Goal: Information Seeking & Learning: Learn about a topic

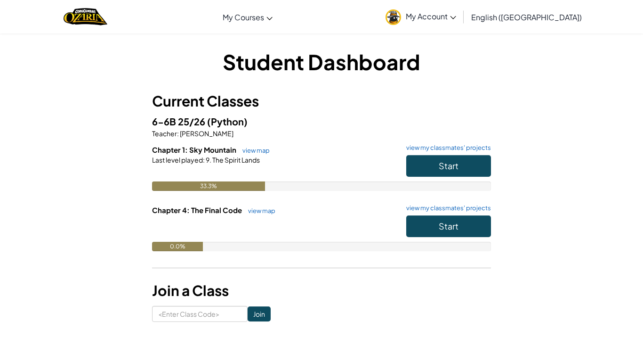
click at [437, 186] on div "33.3%" at bounding box center [321, 185] width 339 height 9
click at [445, 170] on span "Start" at bounding box center [449, 165] width 20 height 11
click at [441, 169] on span "Start" at bounding box center [449, 165] width 20 height 11
click at [443, 163] on span "Start" at bounding box center [449, 165] width 20 height 11
click at [441, 171] on button "Start" at bounding box center [448, 166] width 85 height 22
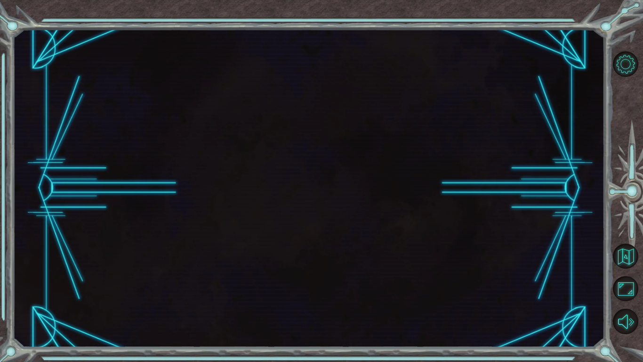
click at [445, 166] on div at bounding box center [309, 188] width 592 height 318
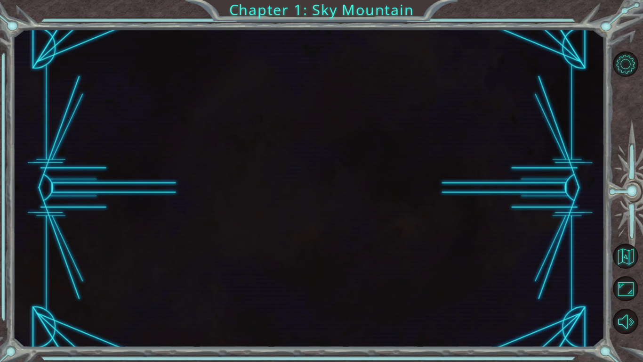
click at [445, 166] on div at bounding box center [309, 188] width 592 height 318
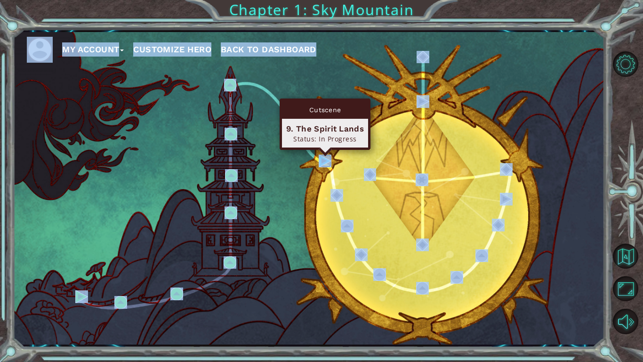
click at [323, 163] on img at bounding box center [325, 160] width 13 height 13
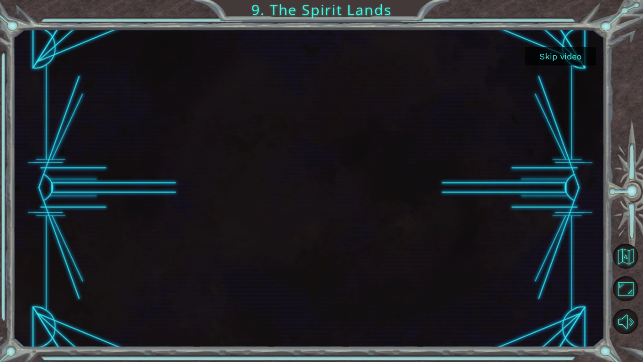
click at [574, 54] on button "Skip video" at bounding box center [561, 56] width 71 height 18
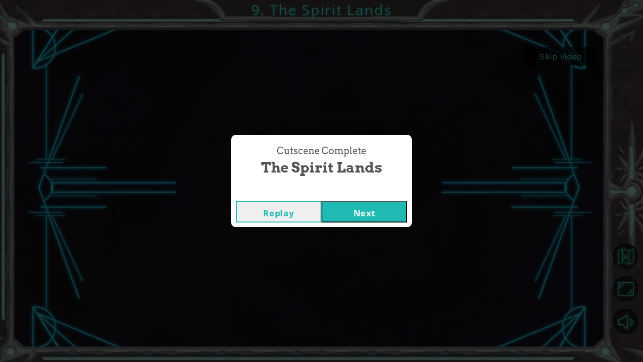
click at [354, 204] on button "Next" at bounding box center [365, 211] width 86 height 21
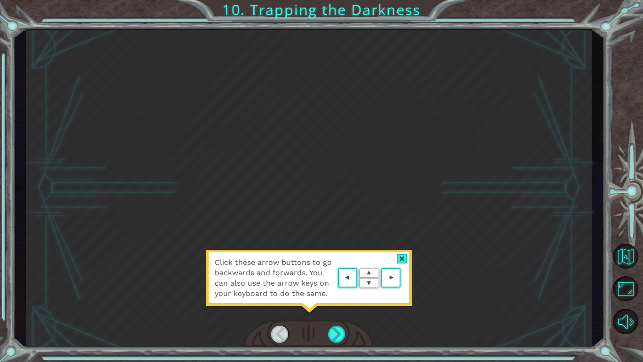
click at [398, 259] on div at bounding box center [402, 259] width 11 height 10
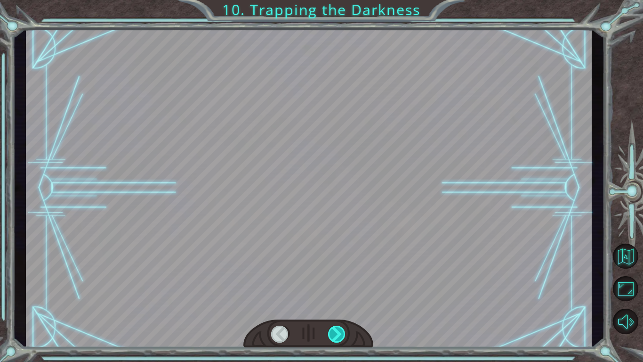
click at [341, 333] on div at bounding box center [337, 333] width 18 height 17
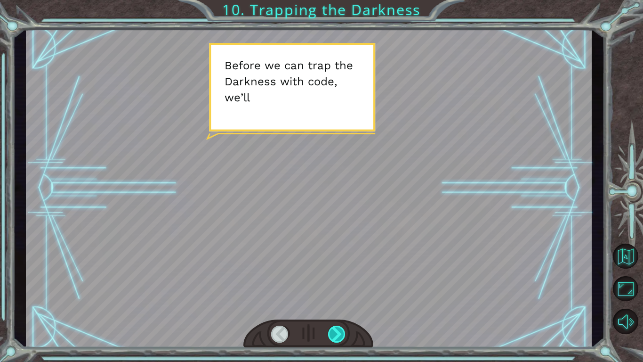
click at [338, 332] on div at bounding box center [337, 333] width 18 height 17
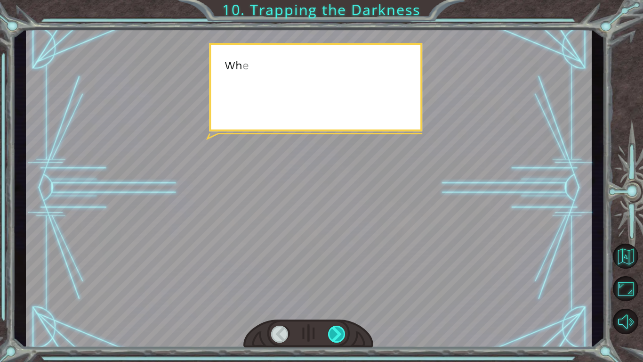
click at [338, 332] on div at bounding box center [337, 333] width 18 height 17
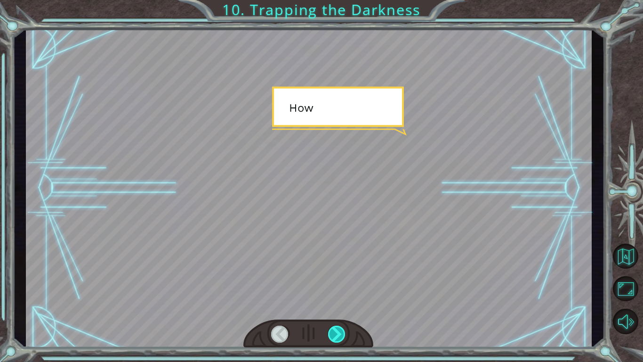
click at [338, 332] on div at bounding box center [337, 333] width 18 height 17
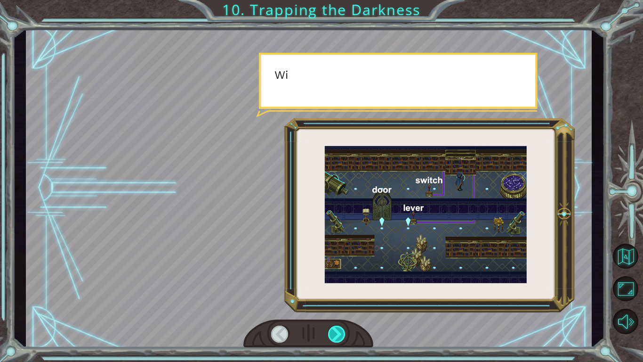
click at [338, 332] on div at bounding box center [337, 333] width 18 height 17
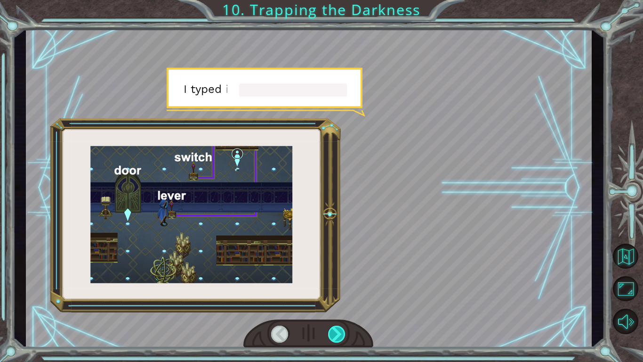
click at [338, 332] on div at bounding box center [337, 333] width 18 height 17
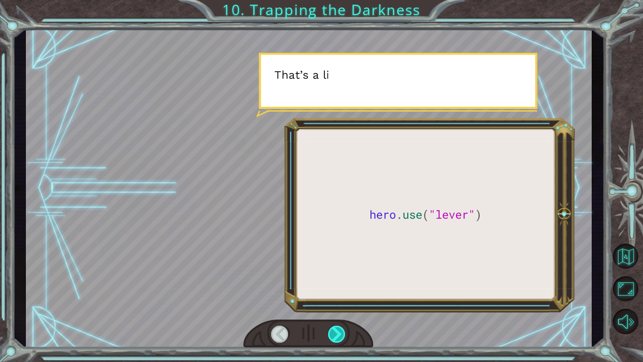
click at [338, 332] on div at bounding box center [337, 333] width 18 height 17
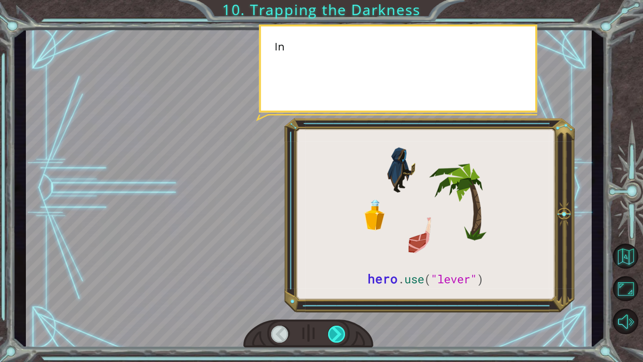
click at [338, 332] on div at bounding box center [337, 333] width 18 height 17
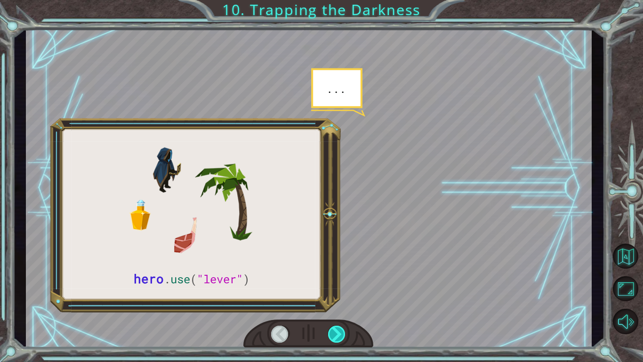
click at [338, 332] on div at bounding box center [337, 333] width 18 height 17
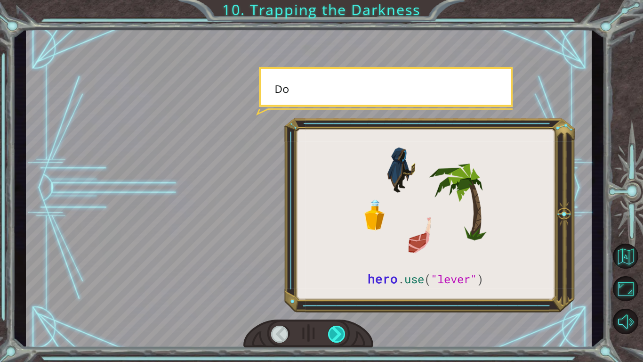
click at [338, 332] on div at bounding box center [337, 333] width 18 height 17
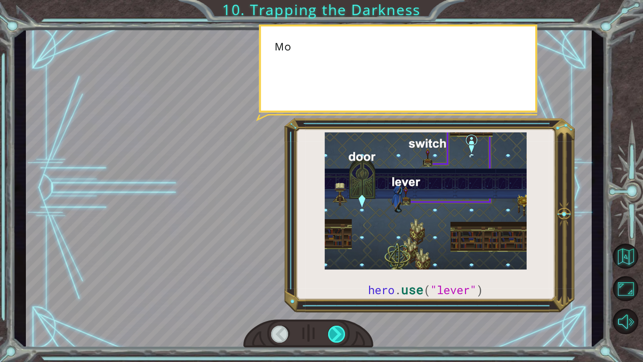
click at [338, 332] on div at bounding box center [337, 333] width 18 height 17
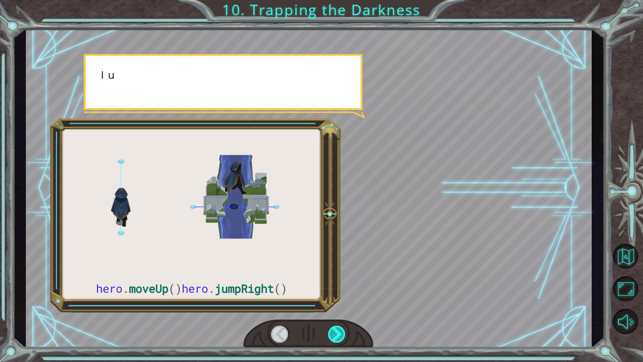
click at [337, 332] on div at bounding box center [337, 333] width 18 height 17
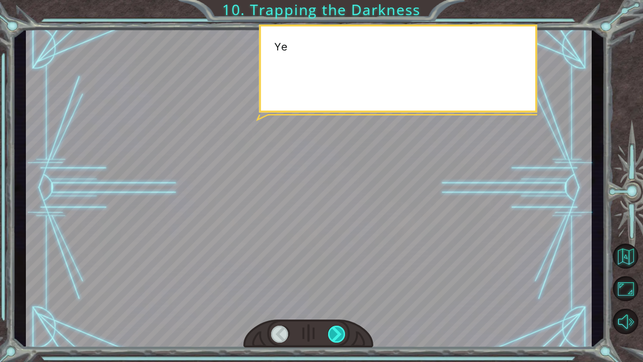
click at [337, 332] on div at bounding box center [337, 333] width 18 height 17
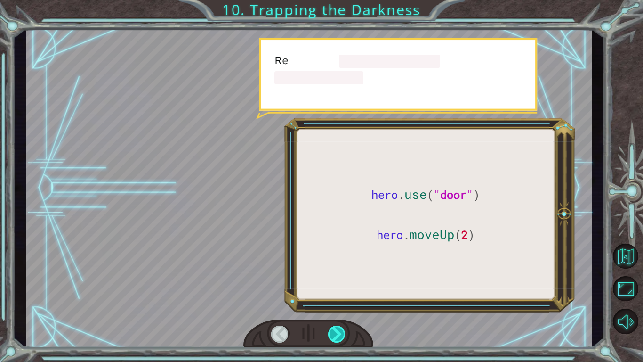
click at [337, 332] on div at bounding box center [337, 333] width 18 height 17
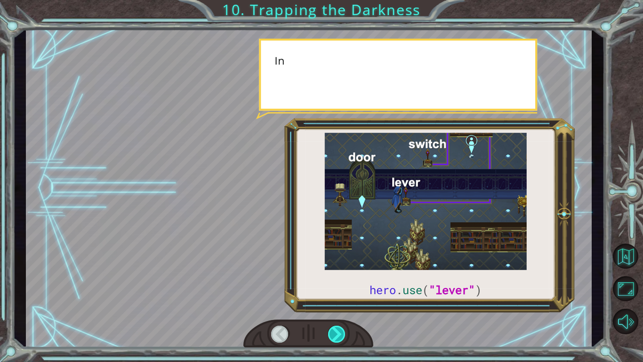
click at [337, 332] on div at bounding box center [337, 333] width 18 height 17
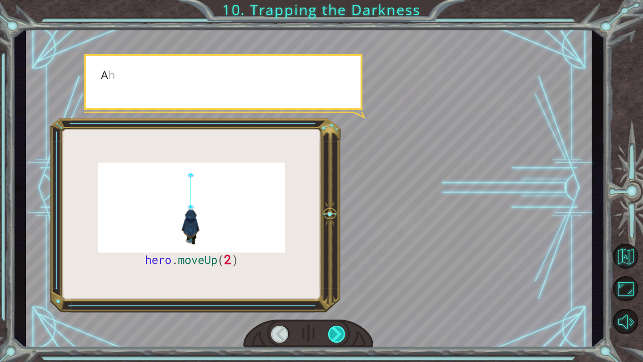
click at [337, 332] on div at bounding box center [337, 333] width 18 height 17
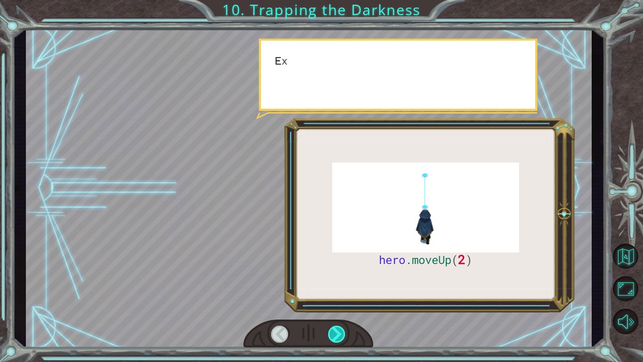
click at [337, 332] on div at bounding box center [337, 333] width 18 height 17
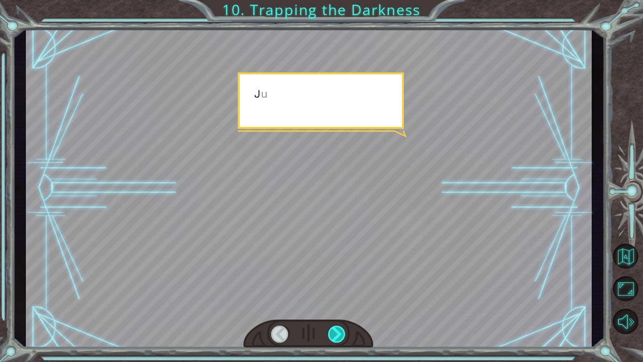
click at [337, 332] on div at bounding box center [337, 333] width 18 height 17
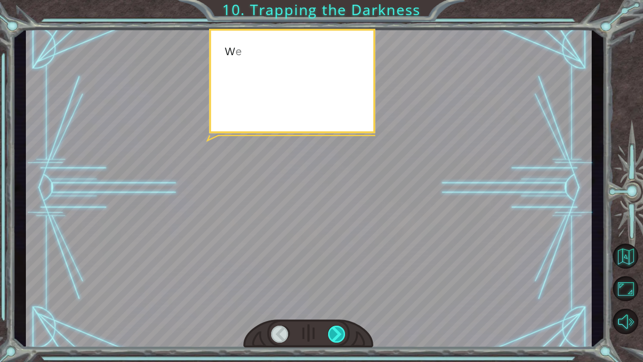
click at [337, 332] on div at bounding box center [337, 333] width 18 height 17
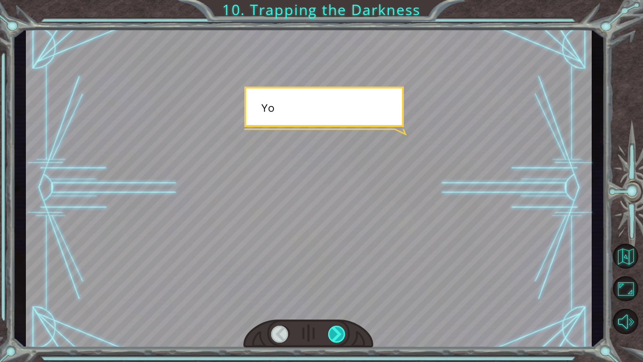
click at [337, 332] on div at bounding box center [337, 333] width 18 height 17
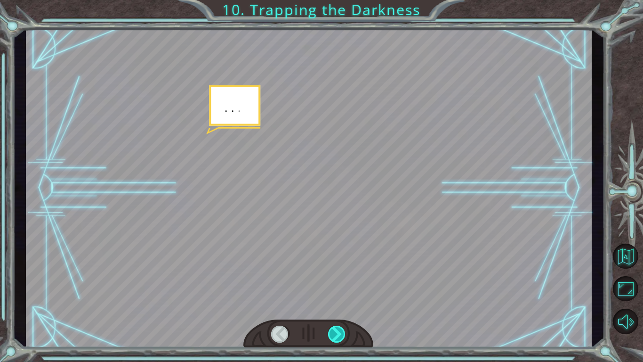
click at [337, 332] on div at bounding box center [337, 333] width 18 height 17
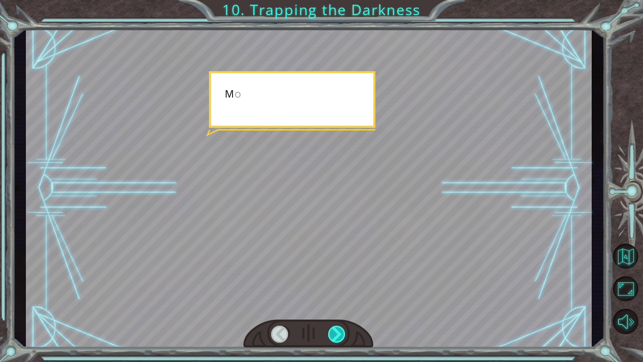
click at [337, 332] on div at bounding box center [337, 333] width 18 height 17
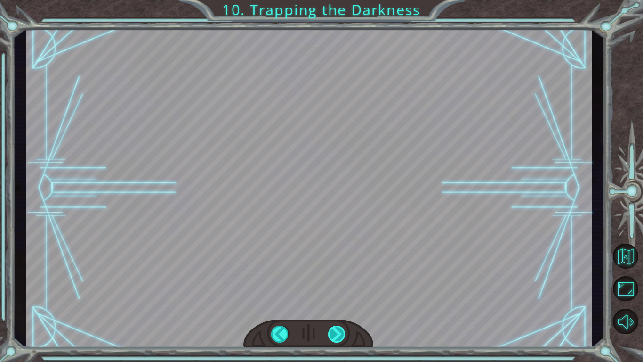
click at [337, 332] on div at bounding box center [337, 333] width 18 height 17
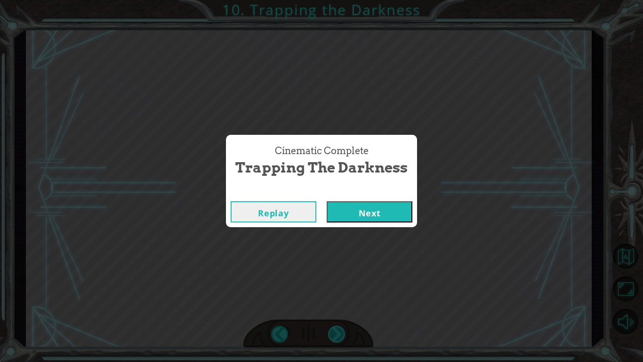
click at [337, 332] on div "Cinematic Complete Trapping the Darkness Replay Next" at bounding box center [321, 181] width 643 height 362
click at [381, 210] on button "Next" at bounding box center [370, 211] width 86 height 21
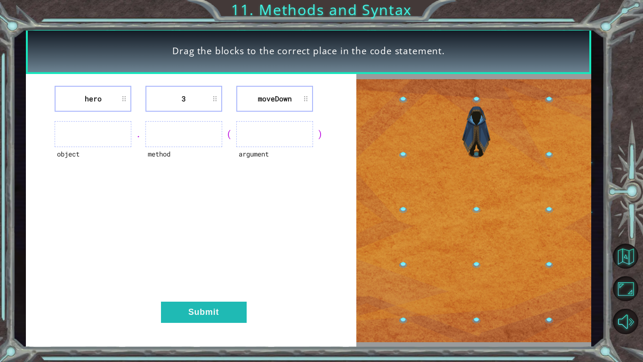
click at [178, 218] on div "hero 3 [GEOGRAPHIC_DATA] object . method ( argument ) Submit" at bounding box center [191, 211] width 331 height 274
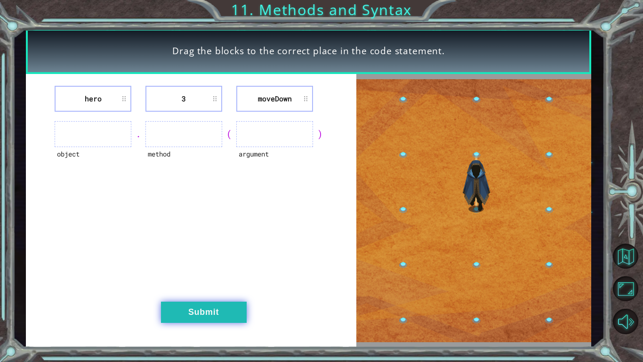
click at [185, 313] on button "Submit" at bounding box center [204, 311] width 86 height 21
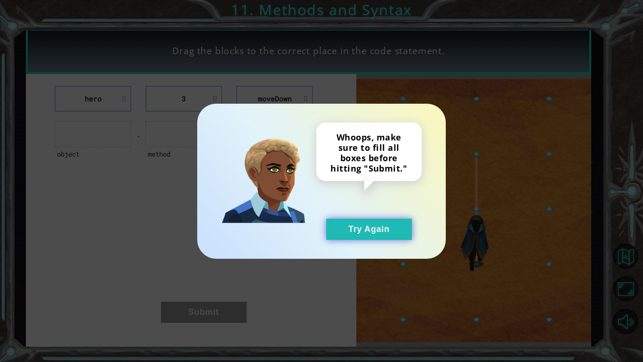
click at [338, 230] on button "Try Again" at bounding box center [369, 229] width 86 height 21
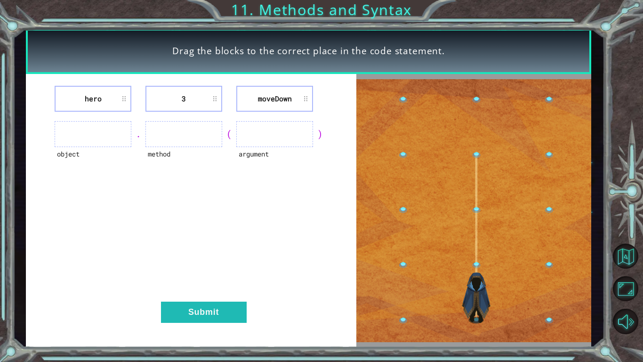
click at [105, 128] on ul at bounding box center [93, 134] width 77 height 26
click at [133, 86] on div "hero 3 [GEOGRAPHIC_DATA]" at bounding box center [191, 99] width 307 height 26
click at [125, 91] on li "hero" at bounding box center [93, 99] width 77 height 26
click at [126, 92] on li "hero" at bounding box center [93, 99] width 77 height 26
click at [114, 129] on ul at bounding box center [93, 134] width 77 height 26
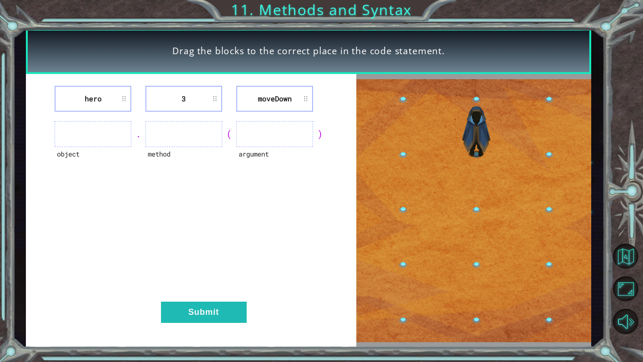
click at [270, 111] on li "moveDown" at bounding box center [274, 99] width 77 height 26
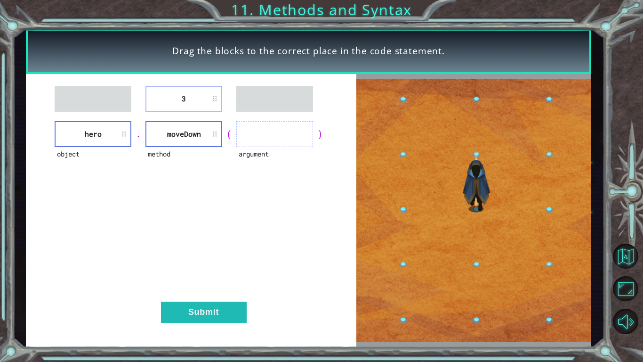
click at [350, 159] on div "3 object hero . method [GEOGRAPHIC_DATA] ( argument ) Submit" at bounding box center [191, 211] width 331 height 274
click at [194, 112] on div "3 object hero . method [GEOGRAPHIC_DATA] ( argument ) Submit" at bounding box center [191, 211] width 331 height 274
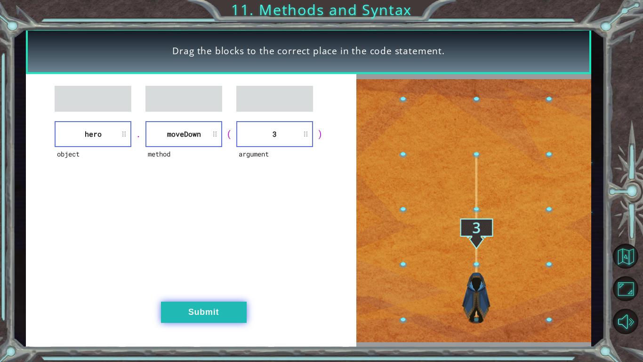
click at [230, 317] on button "Submit" at bounding box center [204, 311] width 86 height 21
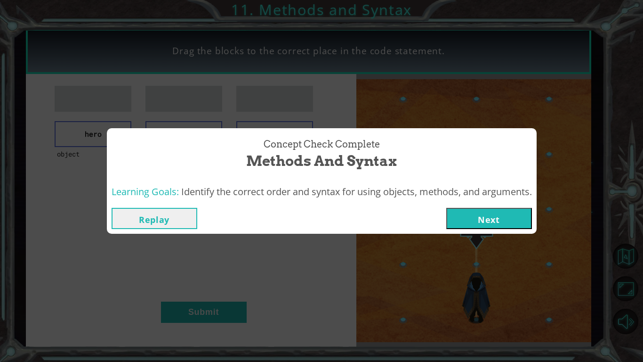
click at [516, 218] on button "Next" at bounding box center [489, 218] width 86 height 21
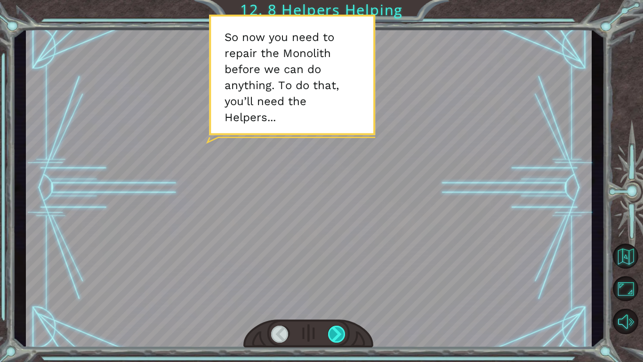
click at [341, 334] on div at bounding box center [337, 333] width 18 height 17
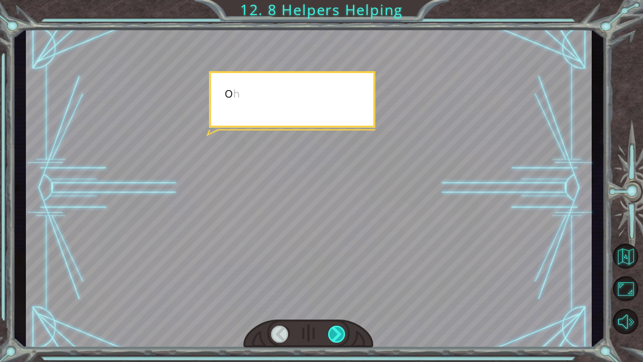
click at [341, 334] on div at bounding box center [337, 333] width 18 height 17
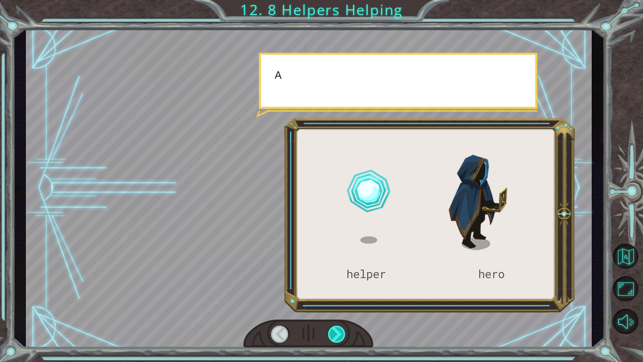
click at [341, 334] on div at bounding box center [337, 333] width 18 height 17
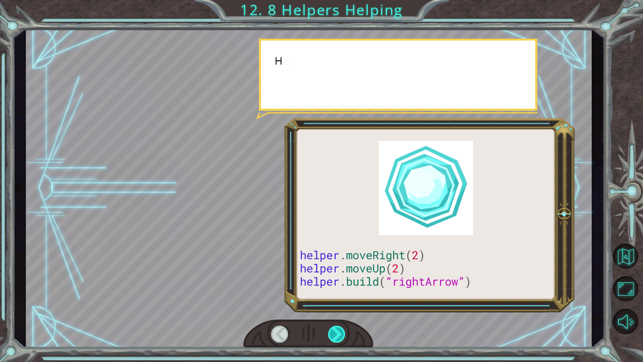
click at [341, 334] on div at bounding box center [337, 333] width 18 height 17
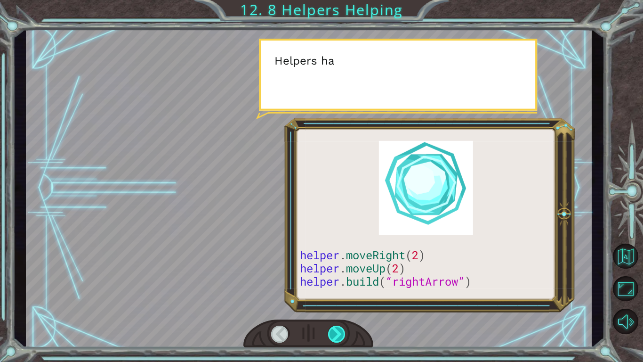
click at [341, 334] on div at bounding box center [337, 333] width 18 height 17
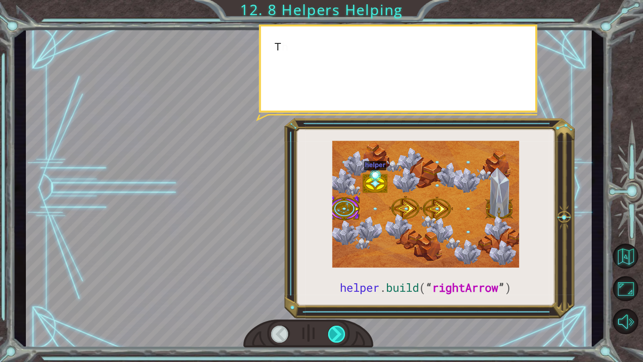
click at [341, 334] on div at bounding box center [337, 333] width 18 height 17
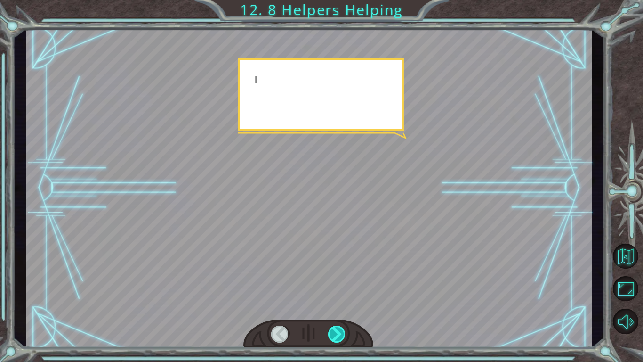
click at [341, 334] on div at bounding box center [337, 333] width 18 height 17
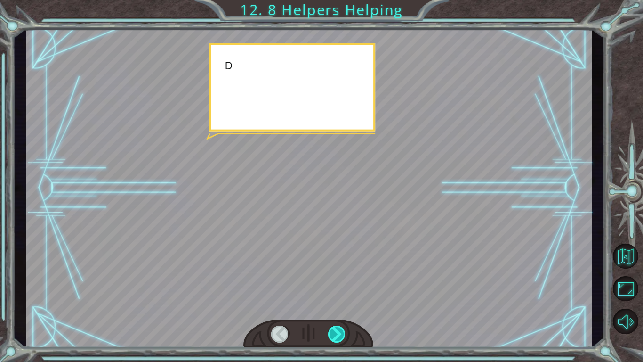
click at [341, 334] on div at bounding box center [337, 333] width 18 height 17
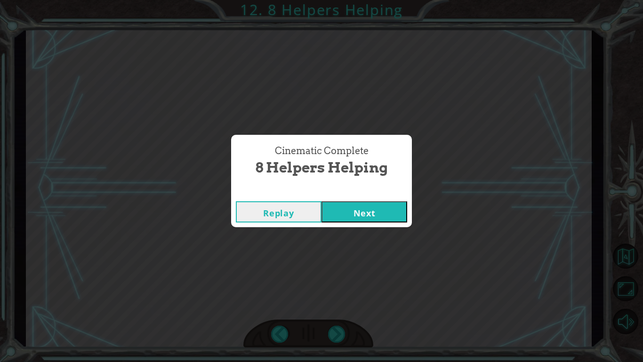
click at [348, 209] on button "Next" at bounding box center [365, 211] width 86 height 21
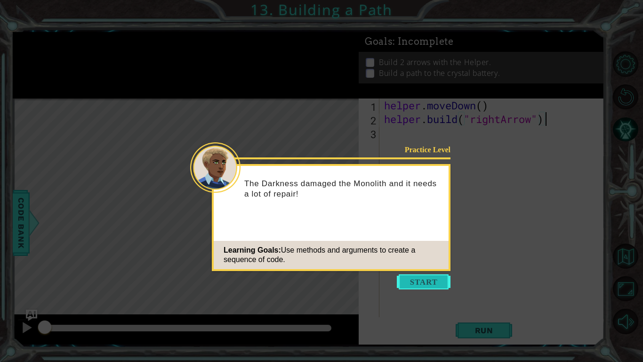
click at [409, 284] on button "Start" at bounding box center [424, 281] width 54 height 15
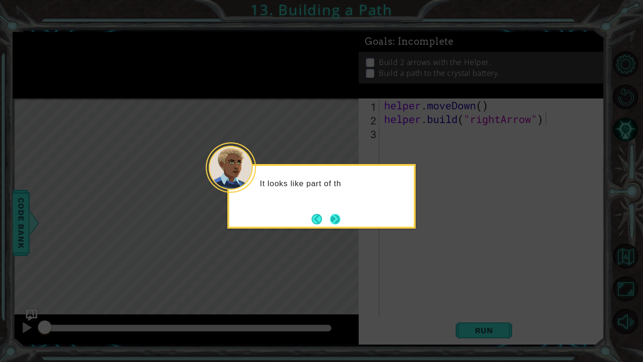
click at [339, 221] on button "Next" at bounding box center [335, 219] width 10 height 10
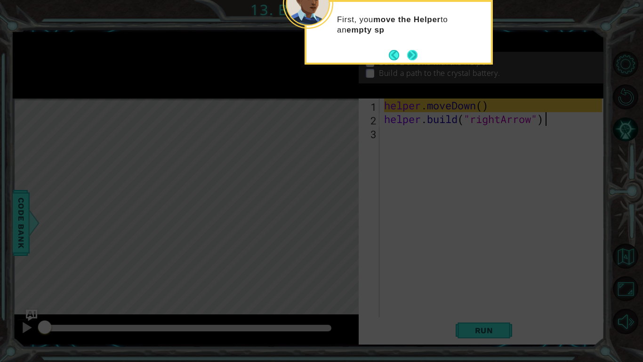
click at [415, 58] on button "Next" at bounding box center [412, 54] width 11 height 11
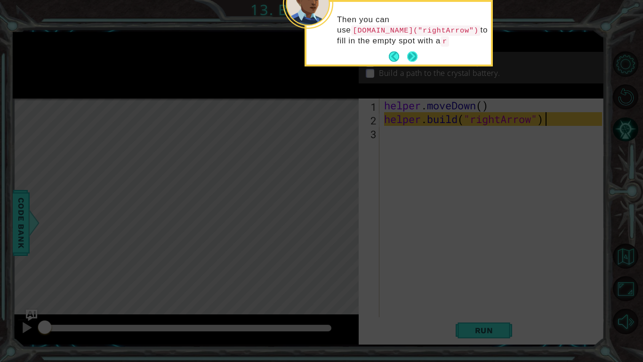
click at [410, 59] on button "Next" at bounding box center [412, 56] width 10 height 10
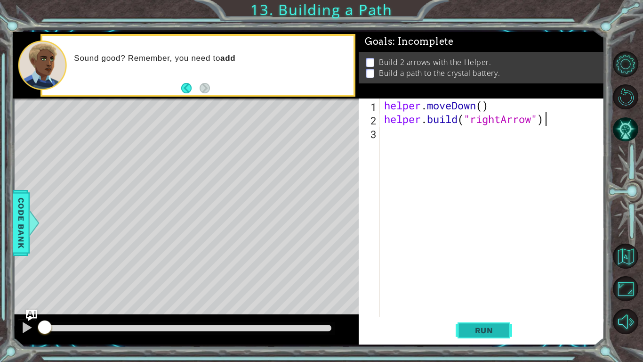
click at [467, 333] on span "Run" at bounding box center [484, 329] width 37 height 9
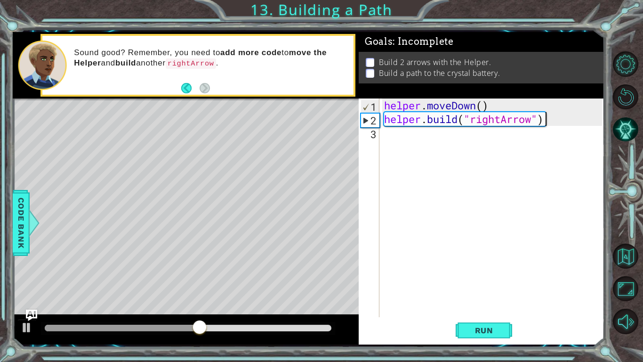
click at [353, 353] on div "1 ההההההההההההההההההההההההההההההההההההההההההההההההההההההההההההההההההההההההההההה…" at bounding box center [321, 181] width 643 height 362
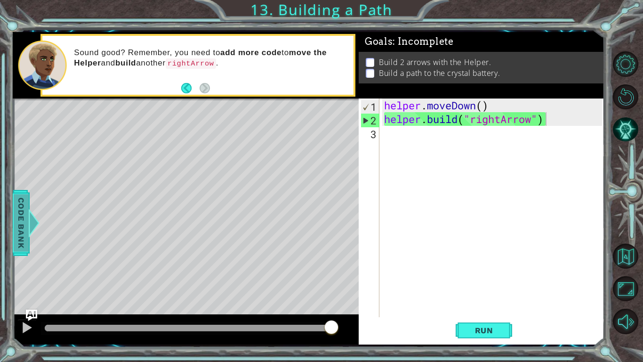
click at [24, 242] on span "Code Bank" at bounding box center [21, 222] width 15 height 57
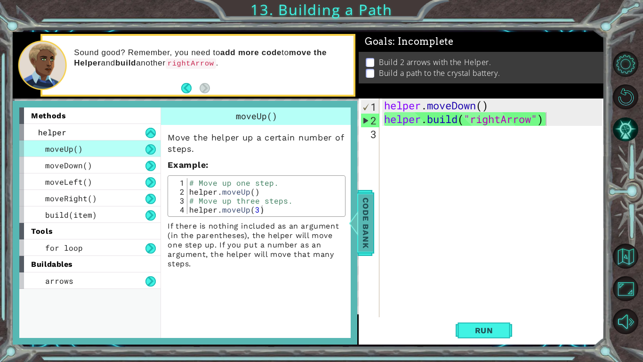
click at [24, 242] on div "for loop" at bounding box center [89, 247] width 141 height 16
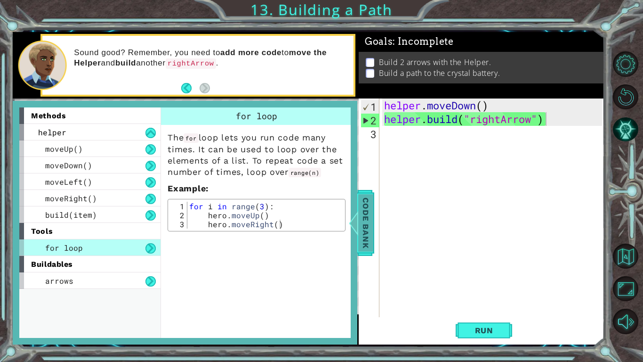
click at [367, 228] on span "Code Bank" at bounding box center [365, 222] width 15 height 57
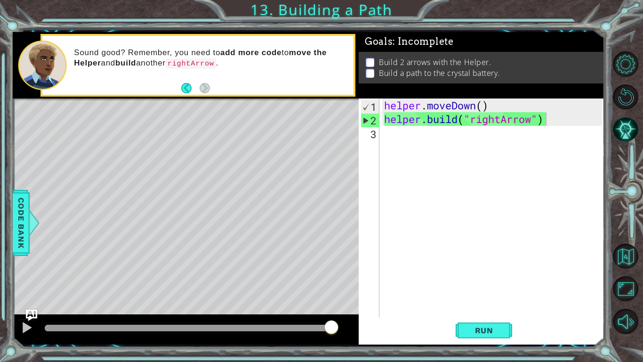
click at [314, 264] on div "Level Map" at bounding box center [230, 236] width 435 height 277
click at [543, 132] on div "helper . moveDown ( ) helper . build ( "rightArrow" )" at bounding box center [494, 221] width 225 height 246
click at [466, 327] on span "Run" at bounding box center [484, 329] width 37 height 9
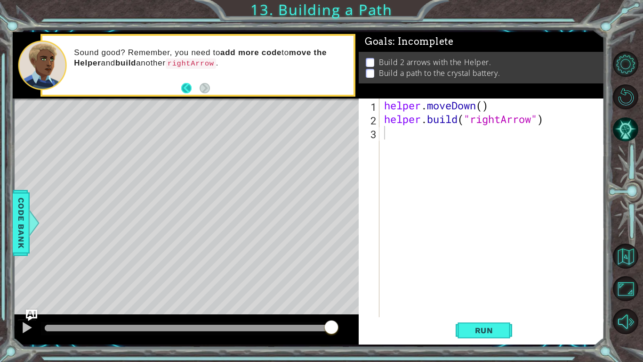
click at [184, 88] on button "Back" at bounding box center [190, 88] width 18 height 10
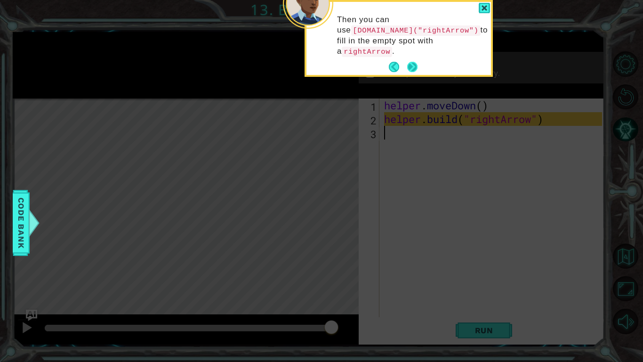
click at [412, 62] on button "Next" at bounding box center [412, 67] width 10 height 10
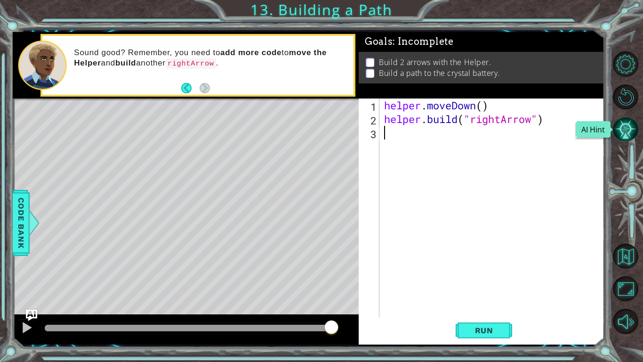
click at [616, 135] on button "AI Hint" at bounding box center [625, 129] width 25 height 25
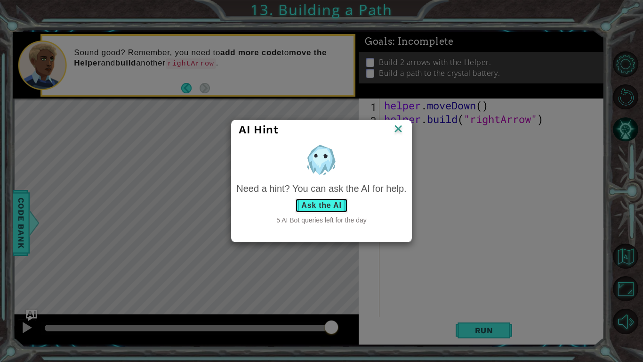
click at [311, 206] on button "Ask the AI" at bounding box center [321, 205] width 52 height 15
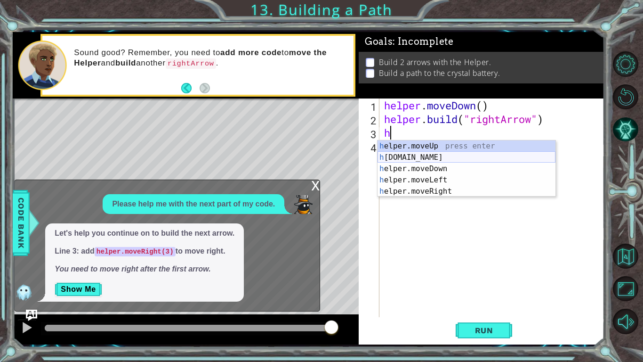
click at [425, 154] on div "h elper.moveUp press enter h [DOMAIN_NAME] press enter h elper.moveDown press e…" at bounding box center [467, 179] width 178 height 79
type textarea "[DOMAIN_NAME]("rightArrow")"
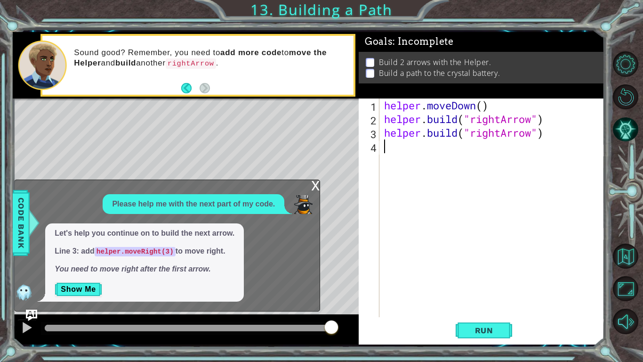
click at [528, 143] on div "helper . moveDown ( ) helper . build ( "rightArrow" ) helper . build ( "rightAr…" at bounding box center [494, 221] width 225 height 246
click at [488, 328] on span "Run" at bounding box center [484, 329] width 37 height 9
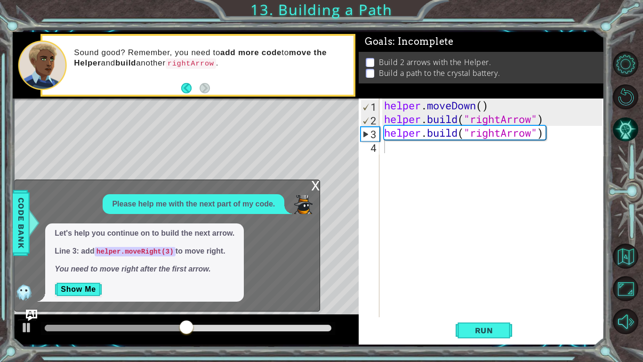
click at [311, 181] on div "x" at bounding box center [315, 184] width 8 height 9
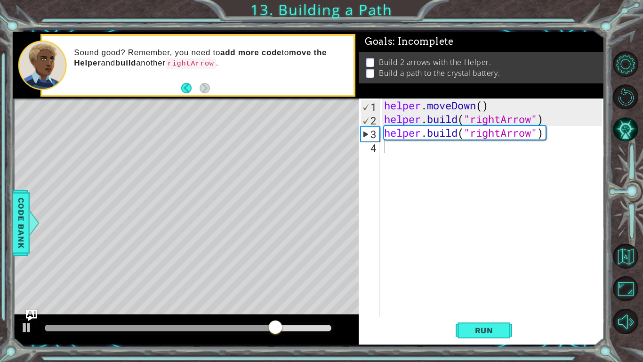
click at [440, 153] on div "helper . moveDown ( ) helper . build ( "rightArrow" ) helper . build ( "rightAr…" at bounding box center [494, 221] width 225 height 246
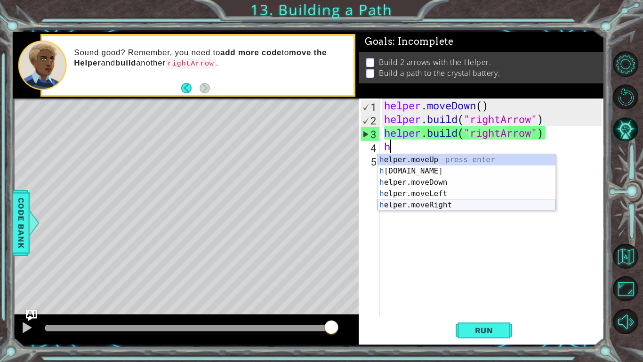
click at [418, 201] on div "h elper.moveUp press enter h [DOMAIN_NAME] press enter h elper.moveDown press e…" at bounding box center [467, 193] width 178 height 79
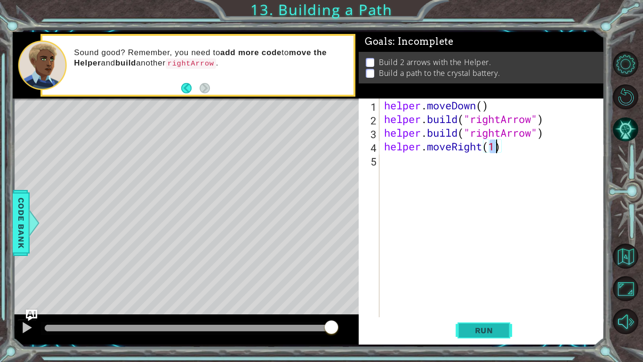
type textarea "helper.moveRight(1)"
click at [477, 326] on span "Run" at bounding box center [484, 329] width 37 height 9
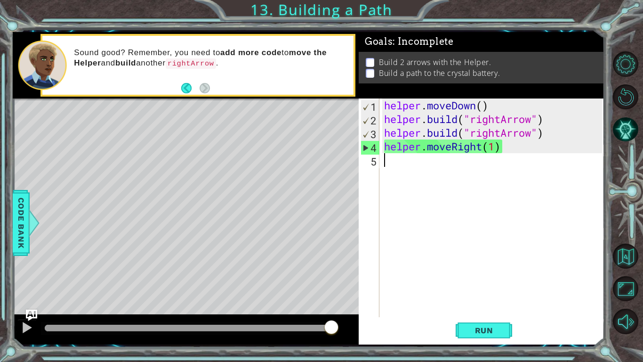
click at [401, 165] on div "helper . moveDown ( ) helper . build ( "rightArrow" ) helper . build ( "rightAr…" at bounding box center [494, 221] width 225 height 246
type textarea "j"
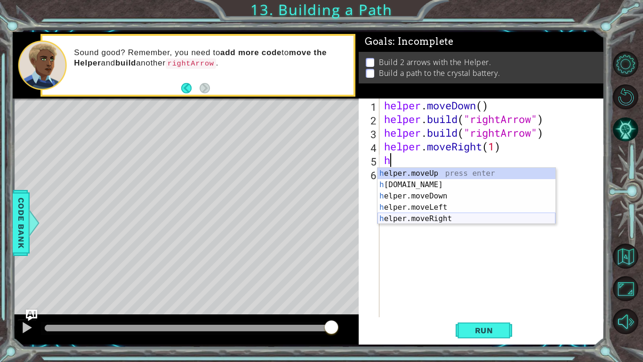
click at [433, 219] on div "h elper.moveUp press enter h [DOMAIN_NAME] press enter h elper.moveDown press e…" at bounding box center [467, 207] width 178 height 79
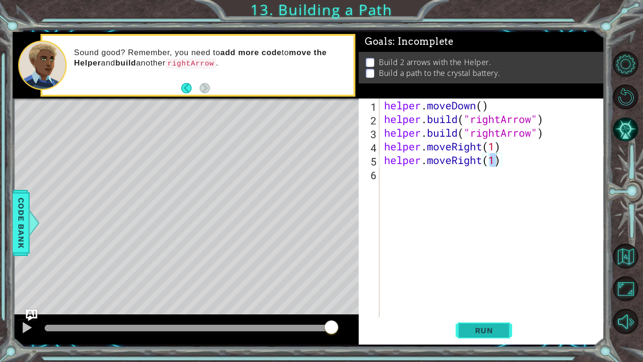
click at [497, 333] on span "Run" at bounding box center [484, 329] width 37 height 9
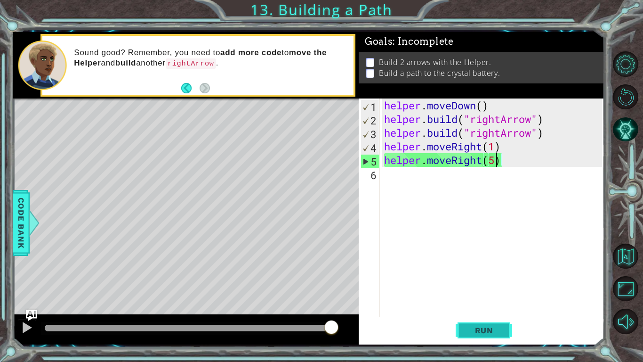
type textarea "helper.moveRight(5)"
click at [500, 332] on span "Run" at bounding box center [484, 329] width 37 height 9
